Goal: Task Accomplishment & Management: Use online tool/utility

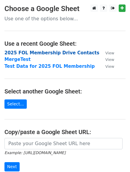
click at [51, 53] on strong "2025 FOL Membership Drive Contacts" at bounding box center [51, 52] width 95 height 5
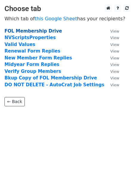
click at [42, 32] on strong "FOL Membership Drive" at bounding box center [32, 30] width 57 height 5
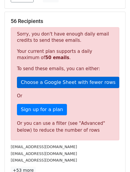
scroll to position [119, 0]
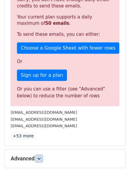
click at [39, 156] on icon at bounding box center [39, 158] width 4 height 4
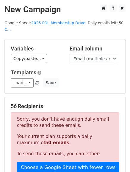
scroll to position [30, 0]
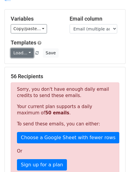
click at [27, 48] on link "Load..." at bounding box center [22, 52] width 23 height 9
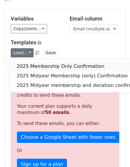
click at [39, 62] on link "2025 Membership Only Confirmation" at bounding box center [81, 67] width 143 height 10
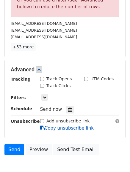
scroll to position [208, 0]
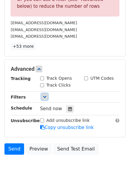
click at [44, 93] on link at bounding box center [44, 96] width 7 height 7
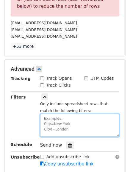
click at [49, 113] on textarea at bounding box center [79, 124] width 79 height 23
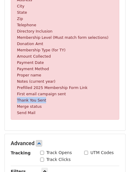
drag, startPoint x: 44, startPoint y: 94, endPoint x: 16, endPoint y: 93, distance: 28.3
click at [16, 93] on div "Invalid filter Sorry, the filter you've used isn't valid. Each filter must have…" at bounding box center [65, 6] width 109 height 225
copy small "Thank You Sent"
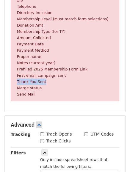
scroll to position [268, 0]
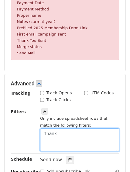
click at [63, 130] on textarea "Thank" at bounding box center [79, 139] width 79 height 23
type textarea "T"
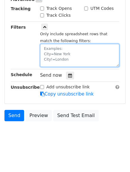
scroll to position [131, 0]
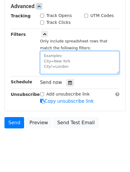
paste textarea "Thank You Sent"
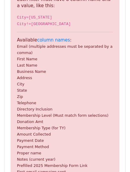
scroll to position [268, 0]
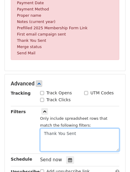
click at [45, 128] on textarea "Thank You Sent" at bounding box center [79, 139] width 79 height 23
click at [63, 131] on textarea "Thank You Sent" at bounding box center [79, 139] width 79 height 23
click at [45, 128] on textarea "Thank You Sent" at bounding box center [79, 139] width 79 height 23
click at [83, 129] on textarea "Thank You Sent" at bounding box center [79, 139] width 79 height 23
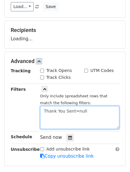
scroll to position [12, 0]
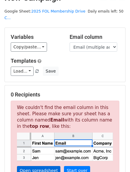
type textarea "Thank You Sent=null"
click at [41, 166] on link "Open spreadsheet" at bounding box center [38, 170] width 43 height 9
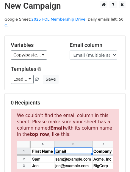
scroll to position [0, 0]
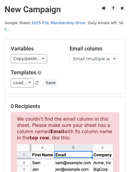
click at [58, 24] on link "2025 FOL Membership Drive C..." at bounding box center [44, 26] width 81 height 11
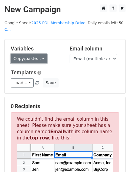
click at [38, 54] on link "Copy/paste..." at bounding box center [29, 58] width 36 height 9
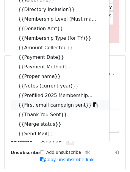
scroll to position [179, 0]
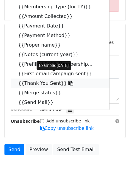
click at [27, 78] on link "{{Thank You Sent}}" at bounding box center [60, 83] width 99 height 10
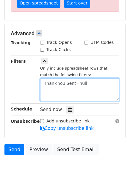
click at [86, 78] on textarea "Thank You Sent=null" at bounding box center [79, 89] width 79 height 23
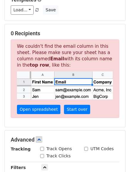
scroll to position [119, 0]
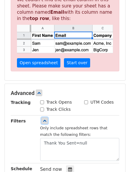
click at [42, 117] on link at bounding box center [44, 120] width 7 height 7
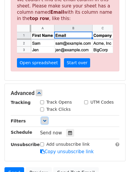
click at [42, 117] on link at bounding box center [44, 120] width 7 height 7
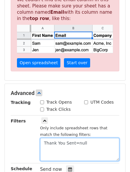
click at [95, 138] on textarea "Thank You Sent=null" at bounding box center [79, 149] width 79 height 23
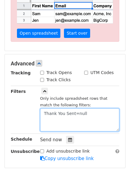
scroll to position [149, 0]
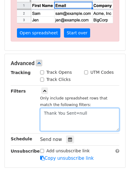
click at [77, 108] on textarea "Thank You Sent=null" at bounding box center [79, 119] width 79 height 23
click at [92, 109] on textarea "Thank You Sent=null" at bounding box center [79, 119] width 79 height 23
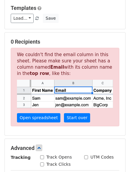
scroll to position [0, 0]
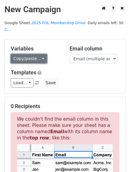
click at [43, 55] on link "Copy/paste..." at bounding box center [29, 58] width 36 height 9
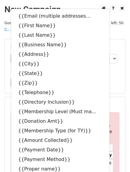
click at [106, 78] on div "Load... 2025 Membership Only Confirmation 2025 Midyear Membership (only) Confir…" at bounding box center [65, 82] width 118 height 9
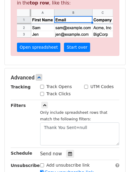
scroll to position [149, 0]
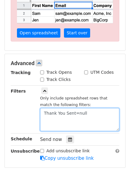
click at [59, 108] on textarea "Thank You Sent=null" at bounding box center [79, 119] width 79 height 23
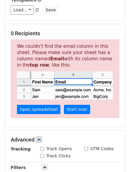
scroll to position [119, 0]
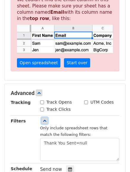
click at [46, 119] on icon at bounding box center [45, 121] width 4 height 4
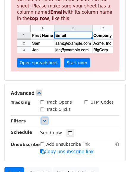
click at [46, 119] on icon at bounding box center [45, 121] width 4 height 4
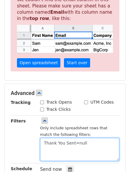
click at [49, 138] on textarea "Thank You Sent=null" at bounding box center [79, 149] width 79 height 23
click at [84, 138] on textarea "Thank You Sent=null" at bounding box center [79, 149] width 79 height 23
drag, startPoint x: 84, startPoint y: 136, endPoint x: 42, endPoint y: 136, distance: 42.0
click at [42, 138] on textarea "Thank You Sent=null" at bounding box center [79, 149] width 79 height 23
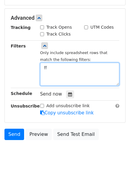
type textarea "f"
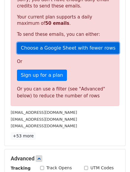
click at [46, 43] on link "Choose a Google Sheet with fewer rows" at bounding box center [68, 47] width 102 height 11
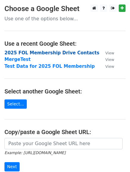
click at [18, 53] on strong "2025 FOL Membership Drive Contacts" at bounding box center [51, 52] width 95 height 5
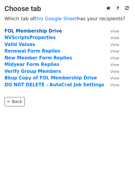
click at [30, 32] on strong "FOL Membership Drive" at bounding box center [32, 30] width 57 height 5
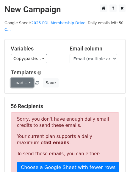
click at [16, 78] on link "Load..." at bounding box center [22, 82] width 23 height 9
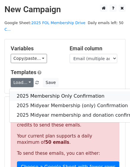
click at [59, 91] on link "2025 Membership Only Confirmation" at bounding box center [81, 96] width 143 height 10
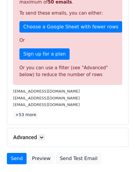
scroll to position [176, 0]
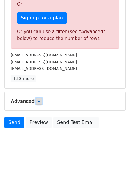
click at [39, 98] on link at bounding box center [39, 101] width 7 height 7
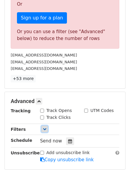
click at [42, 125] on link at bounding box center [44, 128] width 7 height 7
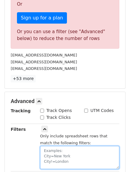
click at [66, 146] on textarea at bounding box center [79, 157] width 79 height 23
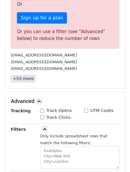
click at [24, 75] on link "+53 more" at bounding box center [23, 78] width 25 height 7
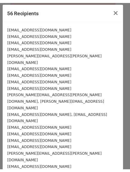
scroll to position [0, 0]
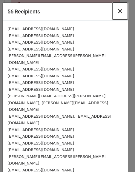
click at [117, 11] on span "×" at bounding box center [120, 11] width 6 height 8
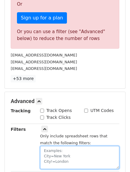
click at [53, 146] on textarea at bounding box center [79, 157] width 79 height 23
click at [68, 154] on textarea at bounding box center [79, 157] width 79 height 23
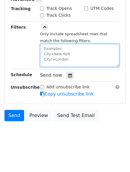
scroll to position [131, 0]
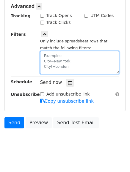
drag, startPoint x: 68, startPoint y: 154, endPoint x: 41, endPoint y: 141, distance: 30.4
click at [41, 141] on body "New Campaign Daily emails left: 50 Google Sheet: 2025 FOL Membership Drive C...…" at bounding box center [65, 14] width 130 height 281
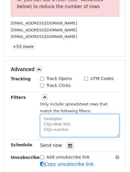
scroll to position [236, 0]
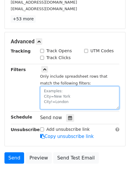
click at [76, 96] on textarea at bounding box center [79, 97] width 79 height 23
drag, startPoint x: 72, startPoint y: 96, endPoint x: 45, endPoint y: 86, distance: 28.2
click at [45, 86] on textarea at bounding box center [79, 97] width 79 height 23
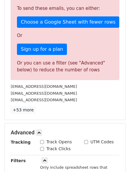
scroll to position [179, 0]
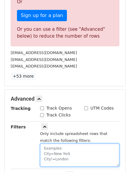
click at [54, 143] on textarea at bounding box center [79, 154] width 79 height 23
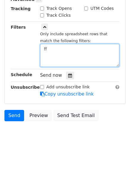
scroll to position [131, 0]
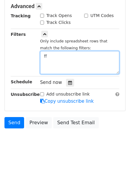
type textarea "f"
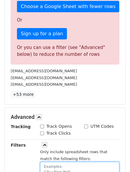
scroll to position [190, 0]
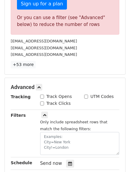
click at [79, 118] on div "Only include spreadsheet rows that match the following filters:" at bounding box center [79, 136] width 79 height 36
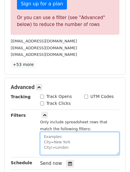
click at [55, 132] on textarea at bounding box center [79, 143] width 79 height 23
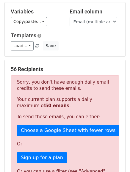
scroll to position [0, 0]
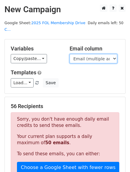
click at [79, 54] on select "Email (multiple addresses must be separated by a comma) First Name Last Name Bu…" at bounding box center [94, 58] width 48 height 9
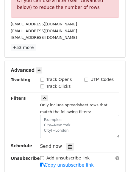
scroll to position [208, 0]
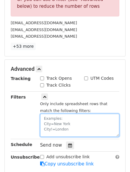
drag, startPoint x: 77, startPoint y: 125, endPoint x: 46, endPoint y: 112, distance: 33.6
click at [46, 113] on textarea at bounding box center [79, 124] width 79 height 23
click at [44, 113] on textarea at bounding box center [79, 124] width 79 height 23
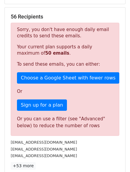
scroll to position [0, 0]
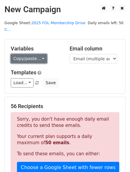
click at [28, 54] on link "Copy/paste..." at bounding box center [29, 58] width 36 height 9
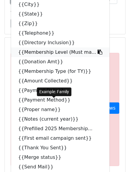
scroll to position [60, 0]
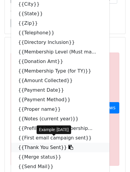
click at [38, 142] on link "{{Thank You Sent}}" at bounding box center [60, 147] width 99 height 10
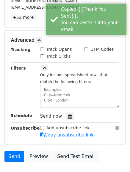
scroll to position [238, 0]
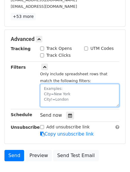
click at [55, 84] on textarea at bounding box center [79, 95] width 79 height 23
paste textarea "{{Thank You Sent}}"
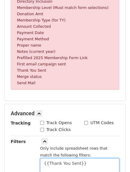
click at [80, 158] on textarea "{{Thank You Sent}}" at bounding box center [79, 169] width 79 height 23
click at [80, 158] on textarea "Thank You Sent" at bounding box center [79, 169] width 79 height 23
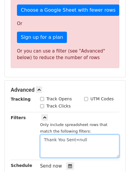
type textarea "Thank You Sent=null"
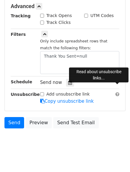
scroll to position [206, 0]
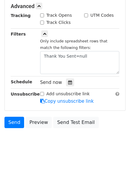
click at [30, 76] on hr at bounding box center [65, 76] width 109 height 0
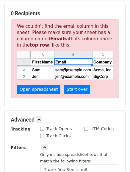
scroll to position [27, 0]
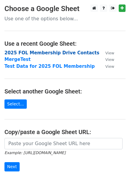
click at [21, 52] on strong "2025 FOL Membership Drive Contacts" at bounding box center [51, 52] width 95 height 5
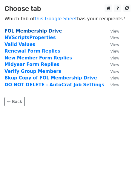
click at [36, 31] on strong "FOL Membership Drive" at bounding box center [32, 30] width 57 height 5
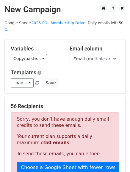
click at [66, 119] on p "Sorry, you don't have enough daily email credits to send these emails." at bounding box center [65, 122] width 96 height 13
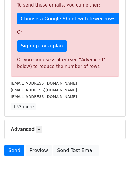
scroll to position [149, 0]
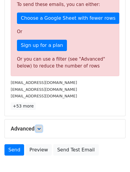
click at [41, 127] on icon at bounding box center [39, 129] width 4 height 4
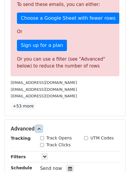
scroll to position [208, 0]
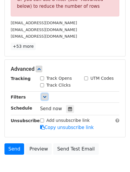
click at [43, 95] on icon at bounding box center [45, 97] width 4 height 4
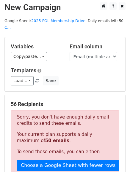
scroll to position [0, 0]
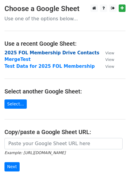
click at [45, 52] on strong "2025 FOL Membership Drive Contacts" at bounding box center [51, 52] width 95 height 5
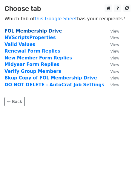
click at [49, 33] on strong "FOL Membership Drive" at bounding box center [32, 30] width 57 height 5
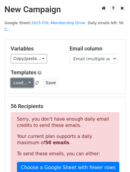
click at [24, 78] on link "Load..." at bounding box center [22, 82] width 23 height 9
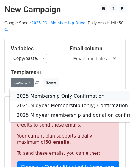
click at [28, 91] on link "2025 Membership Only Confirmation" at bounding box center [81, 96] width 143 height 10
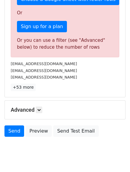
scroll to position [176, 0]
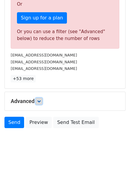
click at [41, 99] on icon at bounding box center [39, 101] width 4 height 4
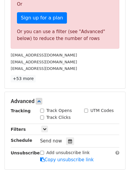
click at [42, 117] on div "Tracking Track Opens UTM Codes Track Clicks Filters Only include spreadsheet ro…" at bounding box center [65, 135] width 109 height 56
click at [43, 127] on icon at bounding box center [45, 129] width 4 height 4
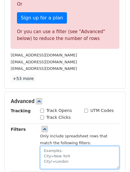
click at [50, 146] on textarea at bounding box center [79, 157] width 79 height 23
click at [54, 146] on textarea at bounding box center [79, 157] width 79 height 23
click at [50, 146] on textarea at bounding box center [79, 157] width 79 height 23
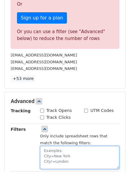
paste textarea "Thank You Sent"
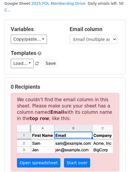
scroll to position [30, 0]
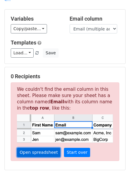
click at [32, 147] on link "Open spreadsheet" at bounding box center [38, 151] width 43 height 9
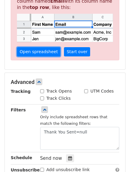
scroll to position [179, 0]
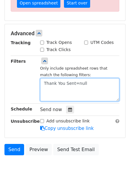
click at [75, 78] on textarea "Thank You Sent=null" at bounding box center [79, 89] width 79 height 23
type textarea "T"
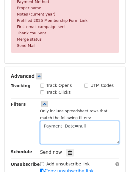
scroll to position [328, 0]
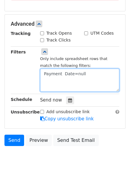
click at [43, 69] on textarea "Payment Date=null" at bounding box center [79, 80] width 79 height 23
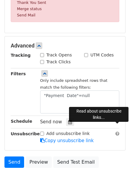
scroll to position [315, 0]
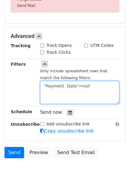
click at [60, 81] on textarea ""Payment Date"=null" at bounding box center [79, 92] width 79 height 23
click at [88, 82] on textarea ""Payment Date"=null" at bounding box center [79, 92] width 79 height 23
drag, startPoint x: 99, startPoint y: 82, endPoint x: -33, endPoint y: 78, distance: 131.7
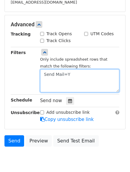
scroll to position [144, 0]
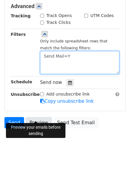
type textarea "Send Mail=Y"
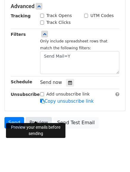
click at [35, 117] on link "Preview" at bounding box center [39, 122] width 26 height 11
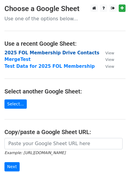
click at [37, 54] on strong "2025 FOL Membership Drive Contacts" at bounding box center [51, 52] width 95 height 5
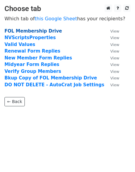
click at [42, 31] on strong "FOL Membership Drive" at bounding box center [32, 30] width 57 height 5
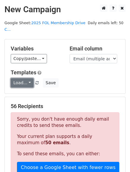
click at [27, 78] on link "Load..." at bounding box center [22, 82] width 23 height 9
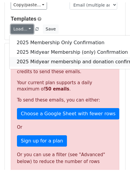
scroll to position [60, 0]
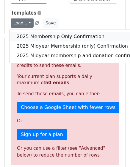
click at [71, 32] on link "2025 Membership Only Confirmation" at bounding box center [81, 37] width 143 height 10
